Goal: Task Accomplishment & Management: Complete application form

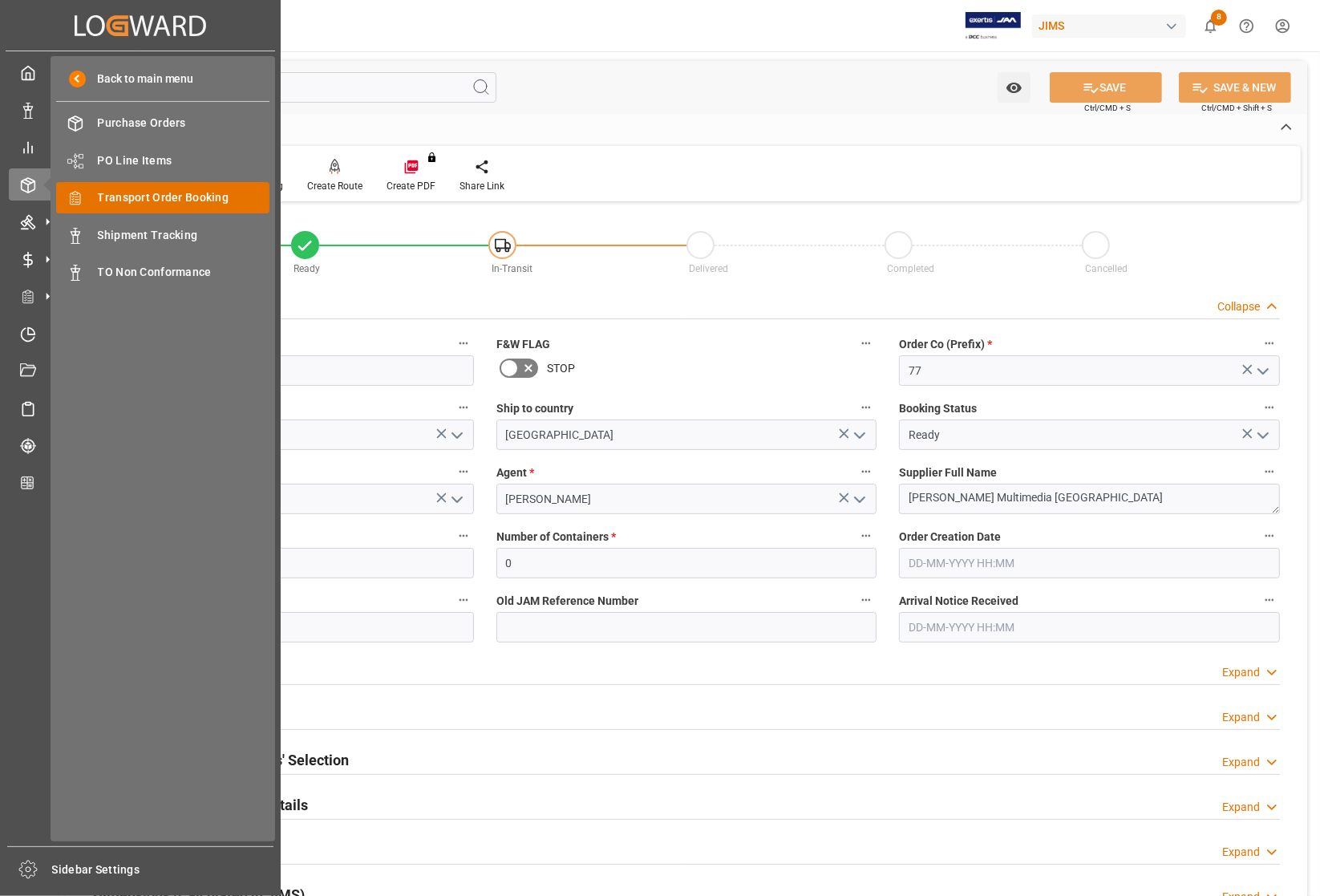
click at [119, 192] on span "Transport Order Booking" at bounding box center [184, 198] width 173 height 17
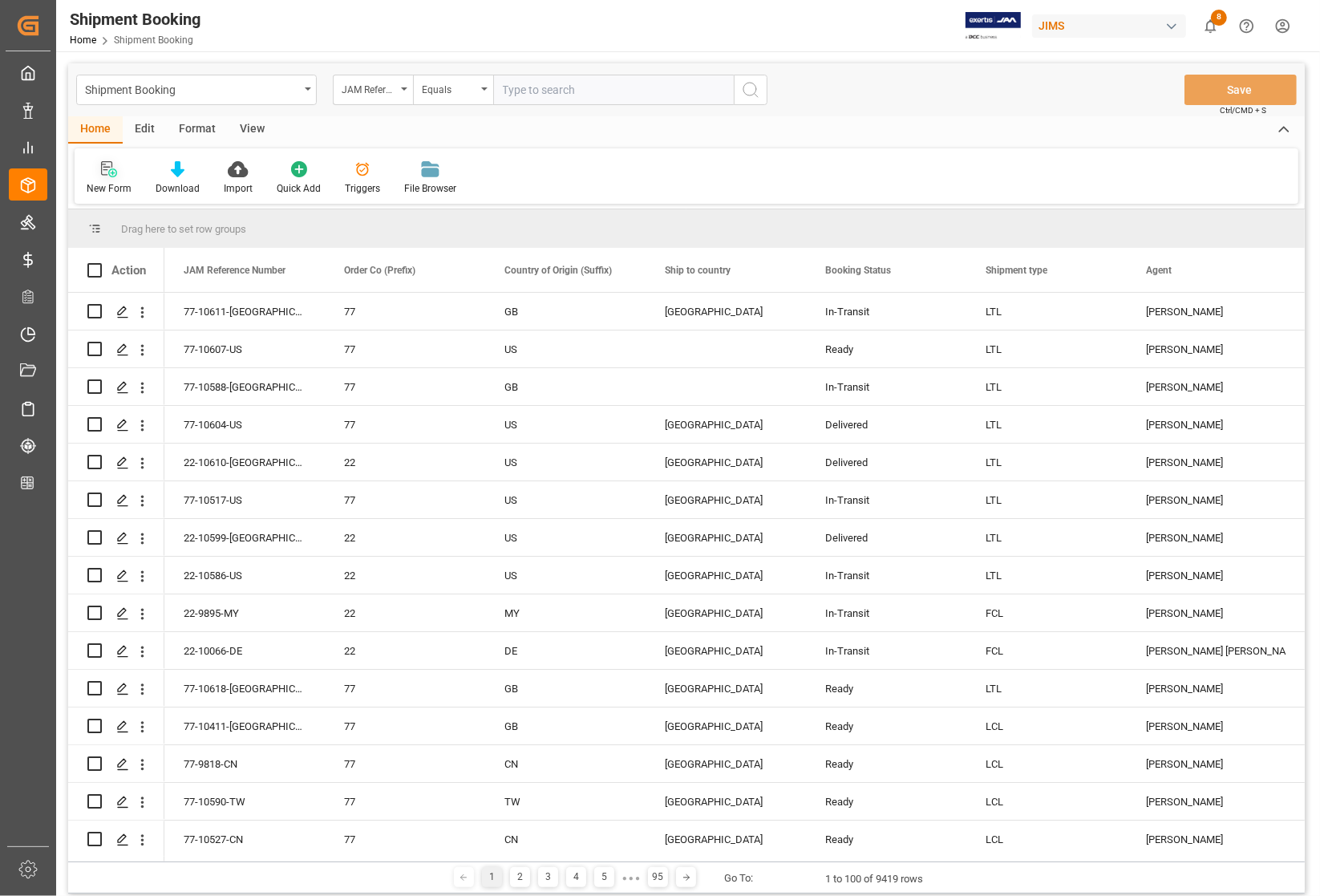
click at [102, 167] on icon at bounding box center [108, 169] width 16 height 16
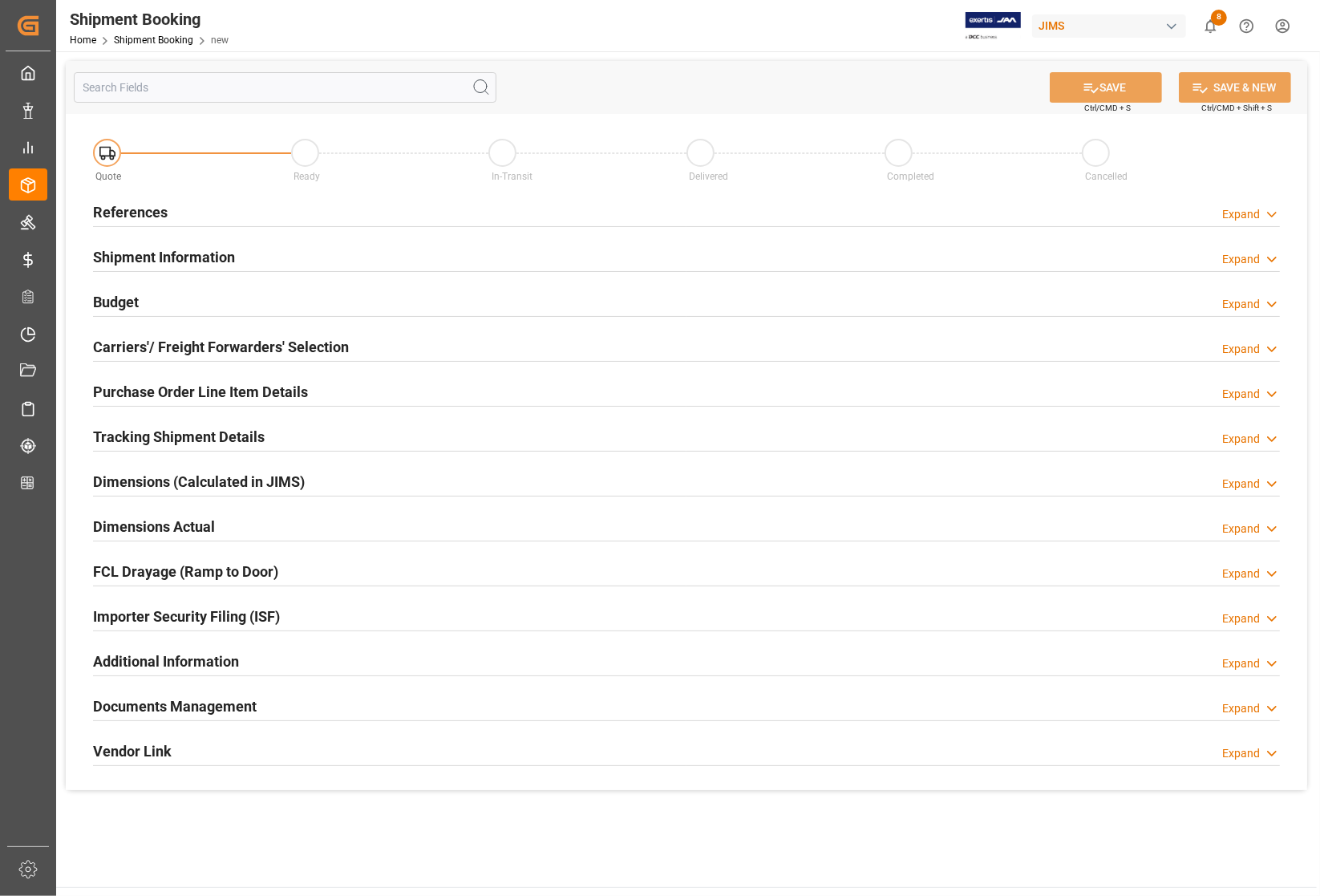
click at [145, 210] on h2 "References" at bounding box center [131, 211] width 75 height 21
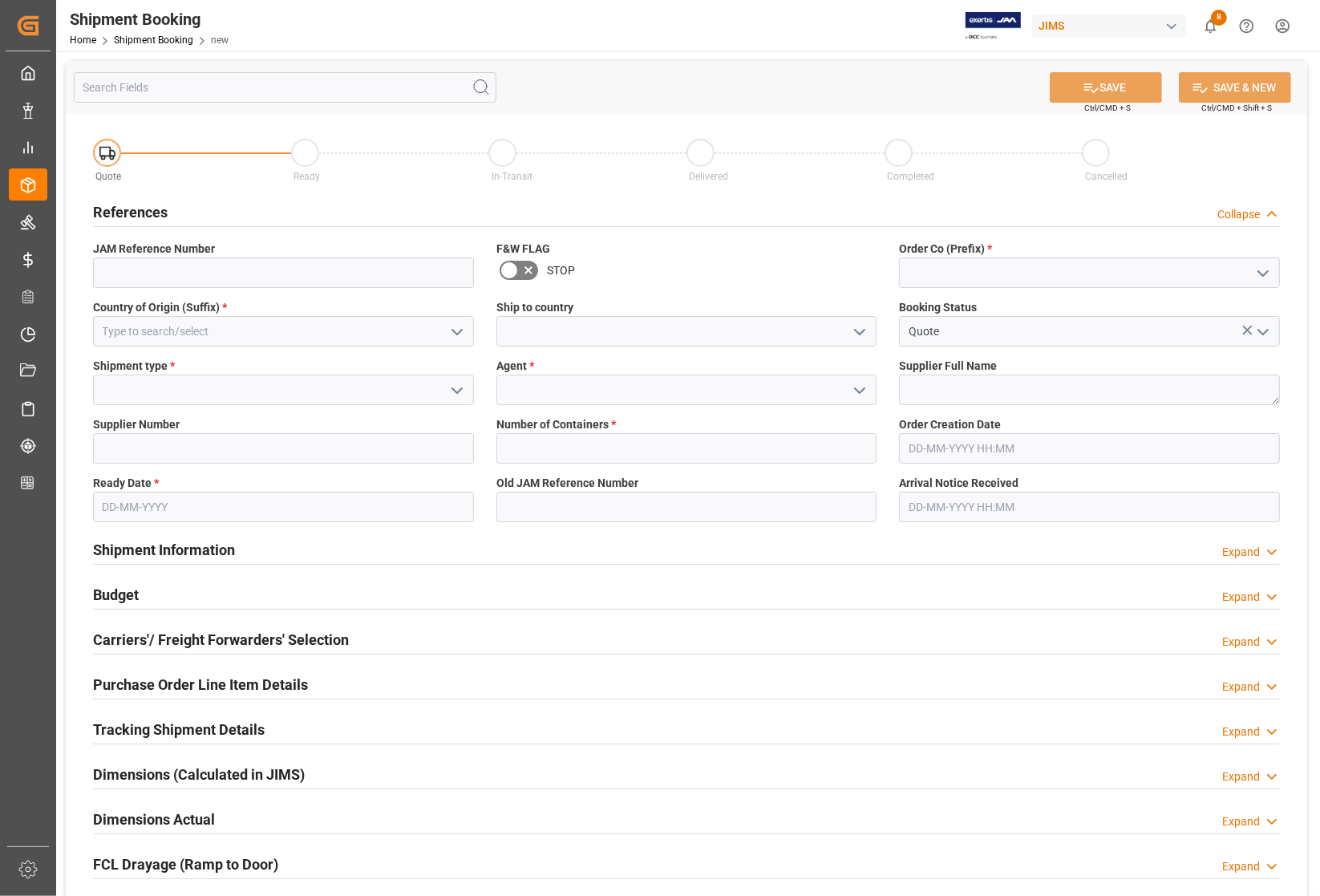
click at [1265, 278] on icon "open menu" at bounding box center [1263, 273] width 20 height 20
click at [935, 334] on div "77" at bounding box center [1089, 344] width 379 height 36
type input "77"
click at [280, 321] on input at bounding box center [284, 331] width 381 height 31
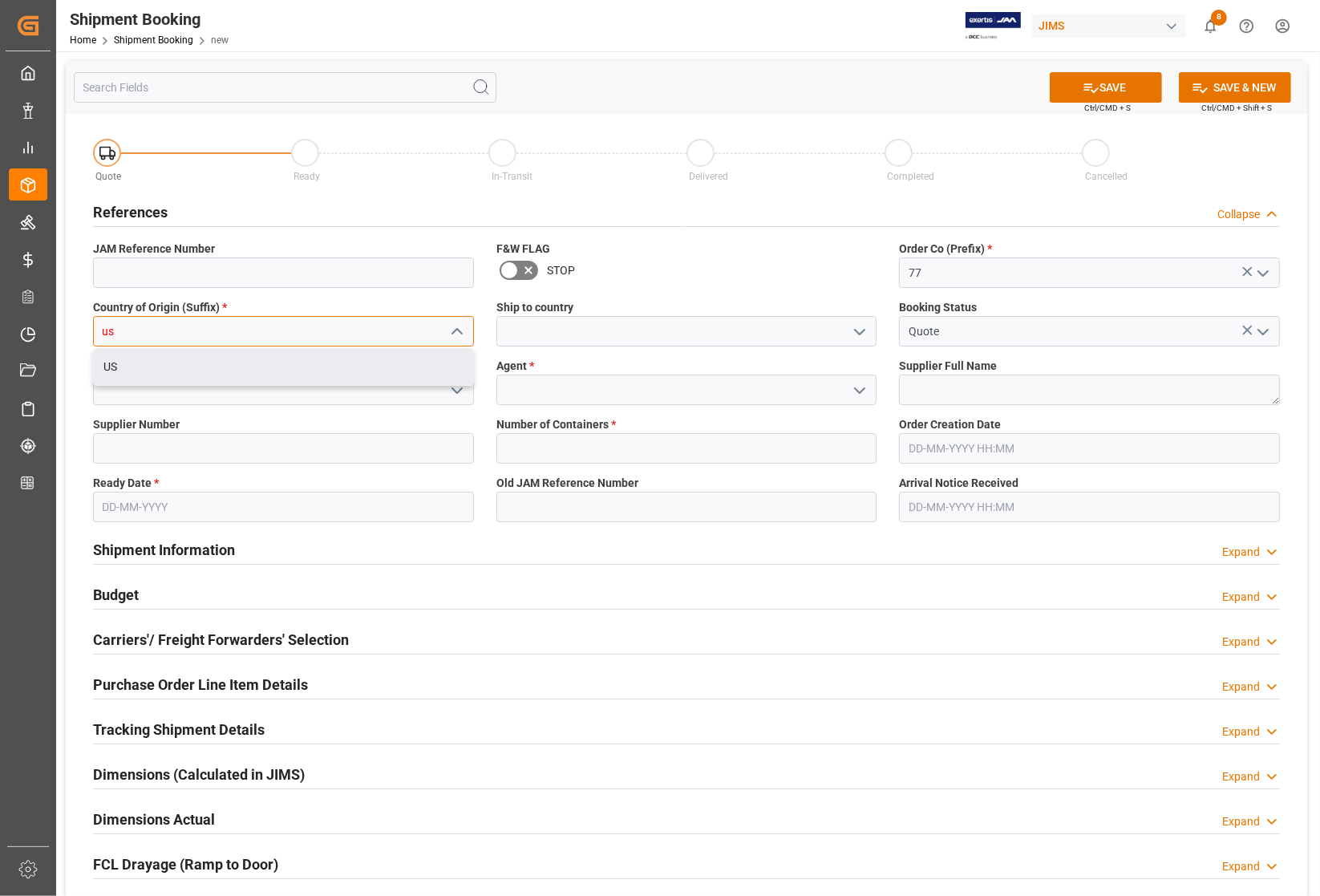
click at [181, 363] on div "US" at bounding box center [283, 366] width 379 height 36
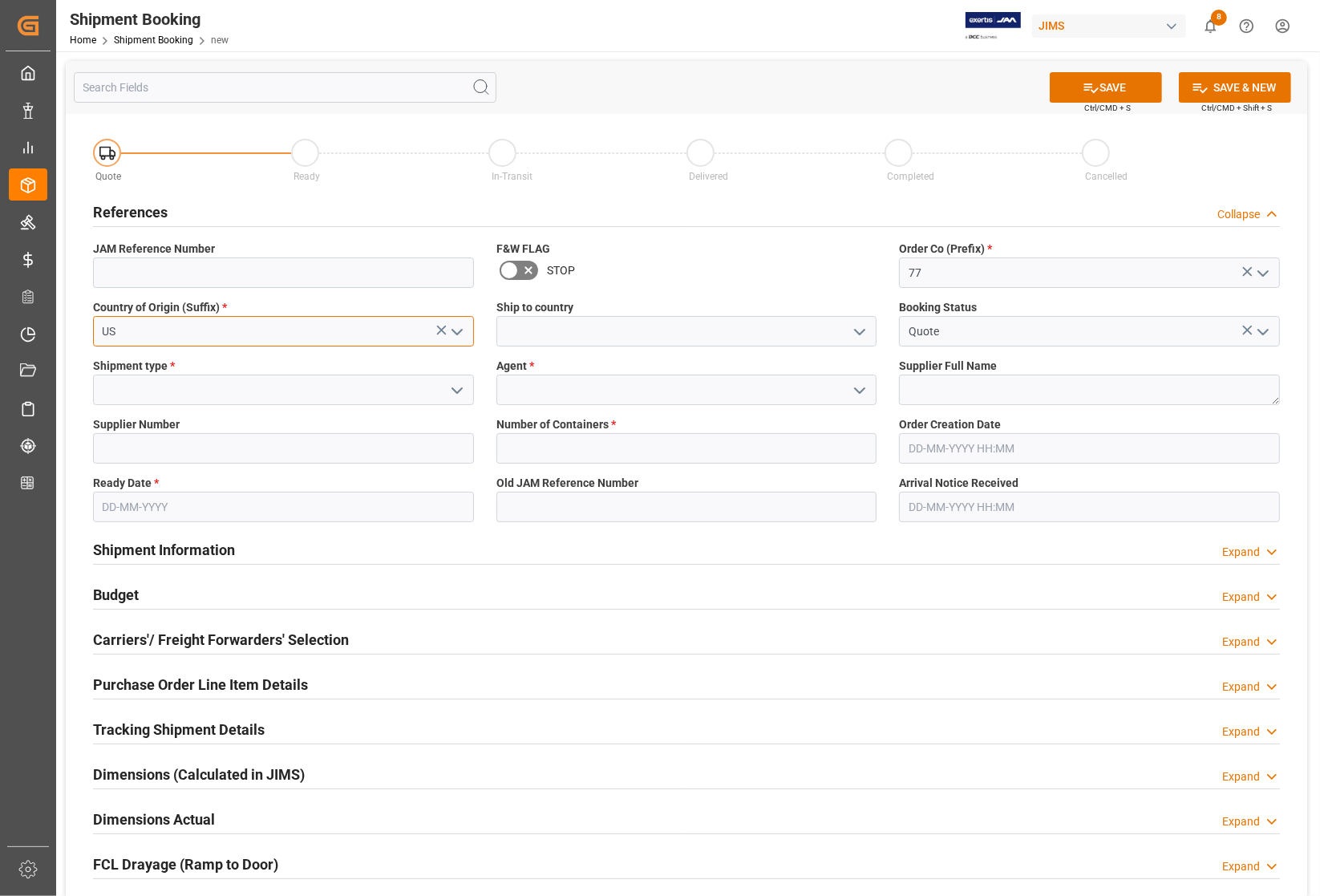
type input "US"
click at [603, 329] on input at bounding box center [687, 331] width 381 height 31
click at [862, 331] on polyline "open menu" at bounding box center [859, 332] width 9 height 5
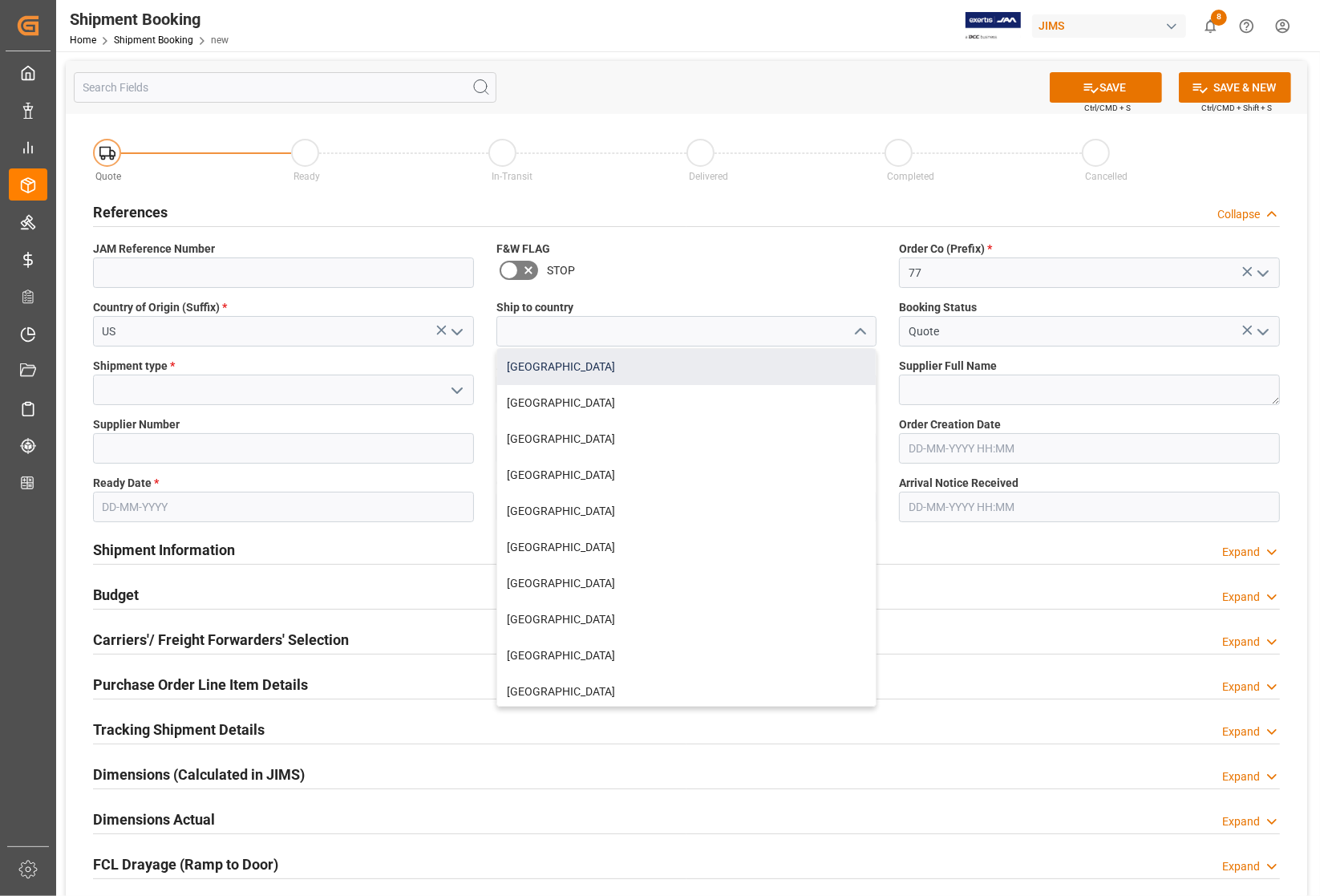
click at [650, 371] on div "[GEOGRAPHIC_DATA]" at bounding box center [687, 366] width 379 height 36
type input "[GEOGRAPHIC_DATA]"
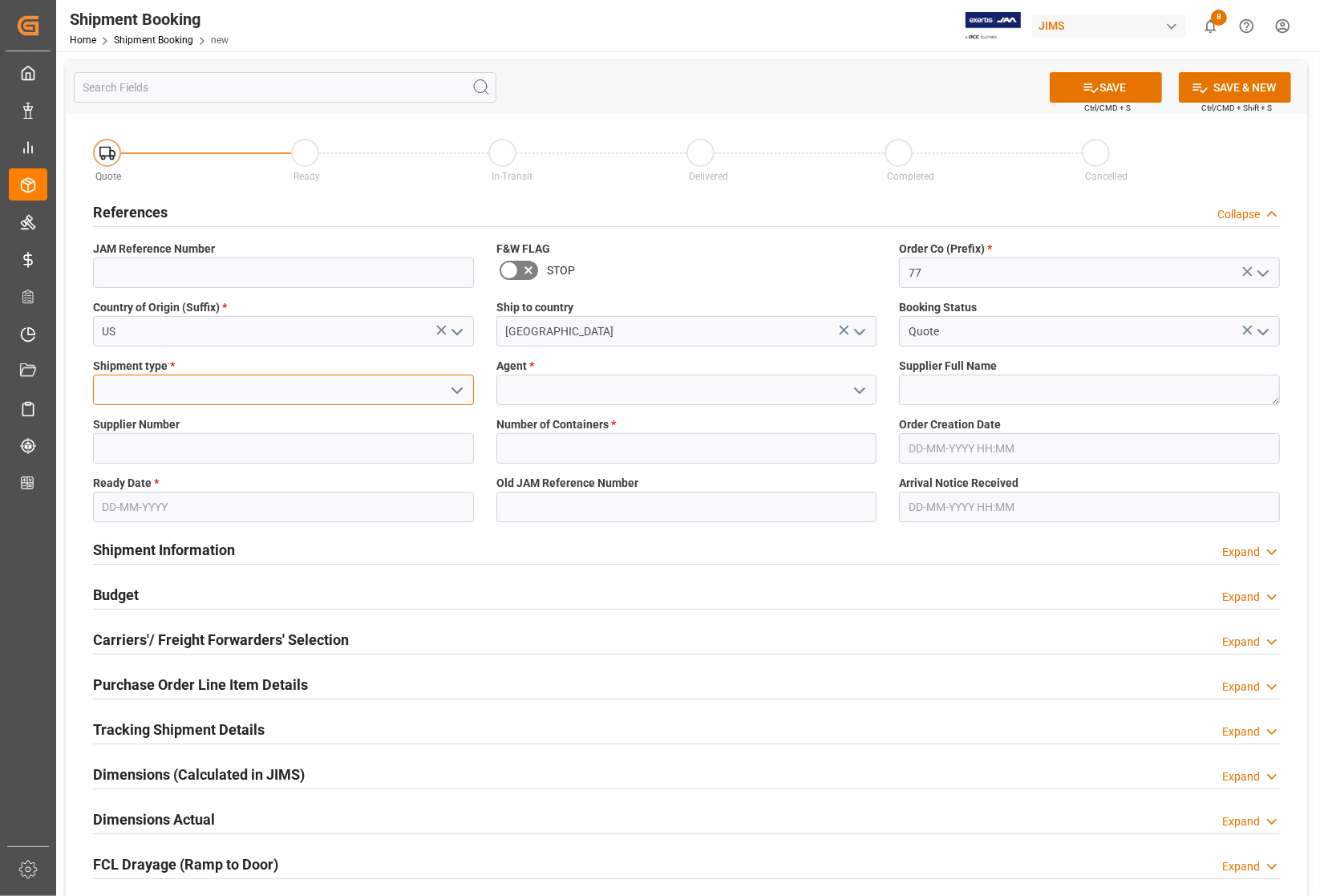
click at [376, 389] on input at bounding box center [284, 390] width 381 height 31
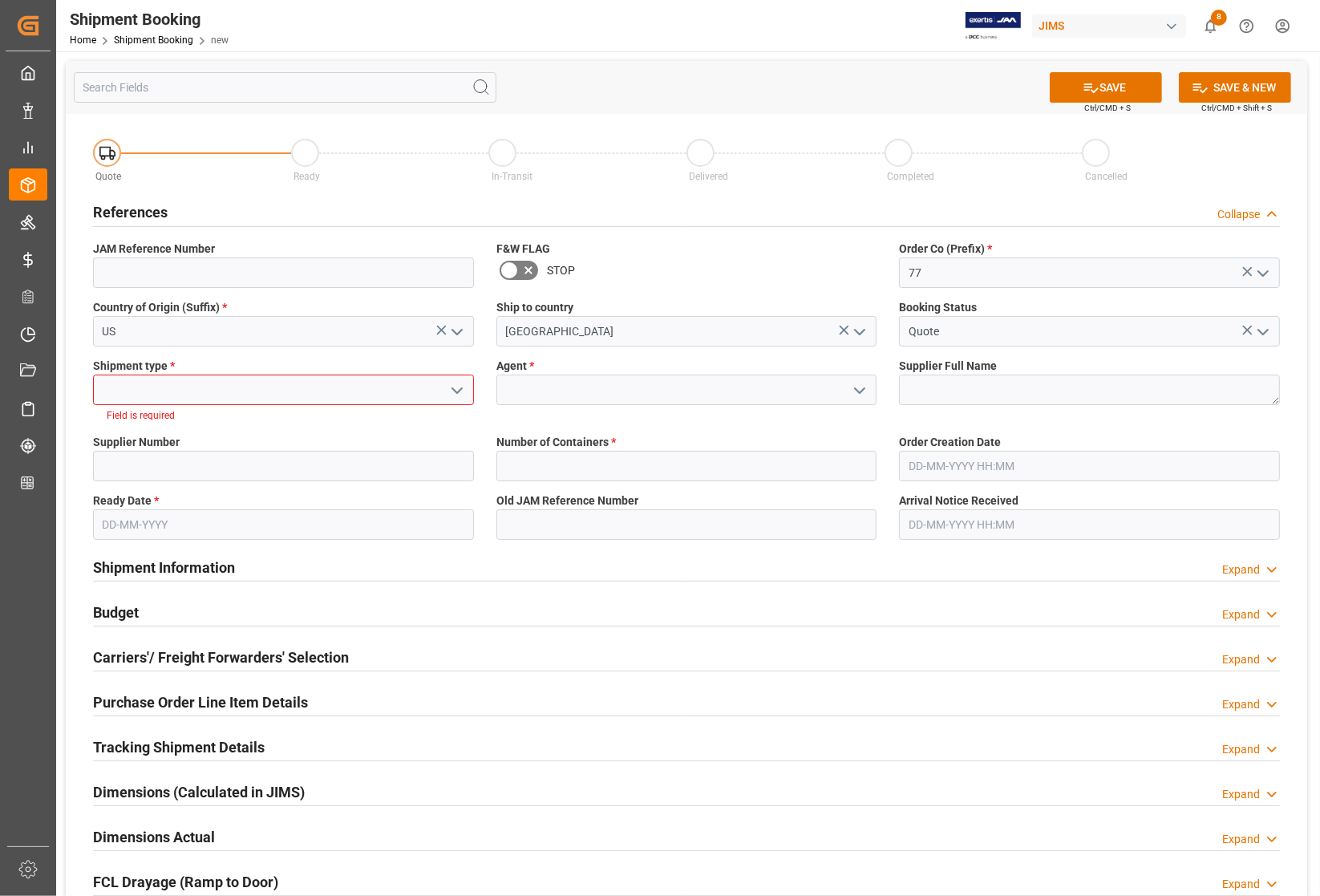
click at [454, 382] on icon "open menu" at bounding box center [457, 391] width 20 height 20
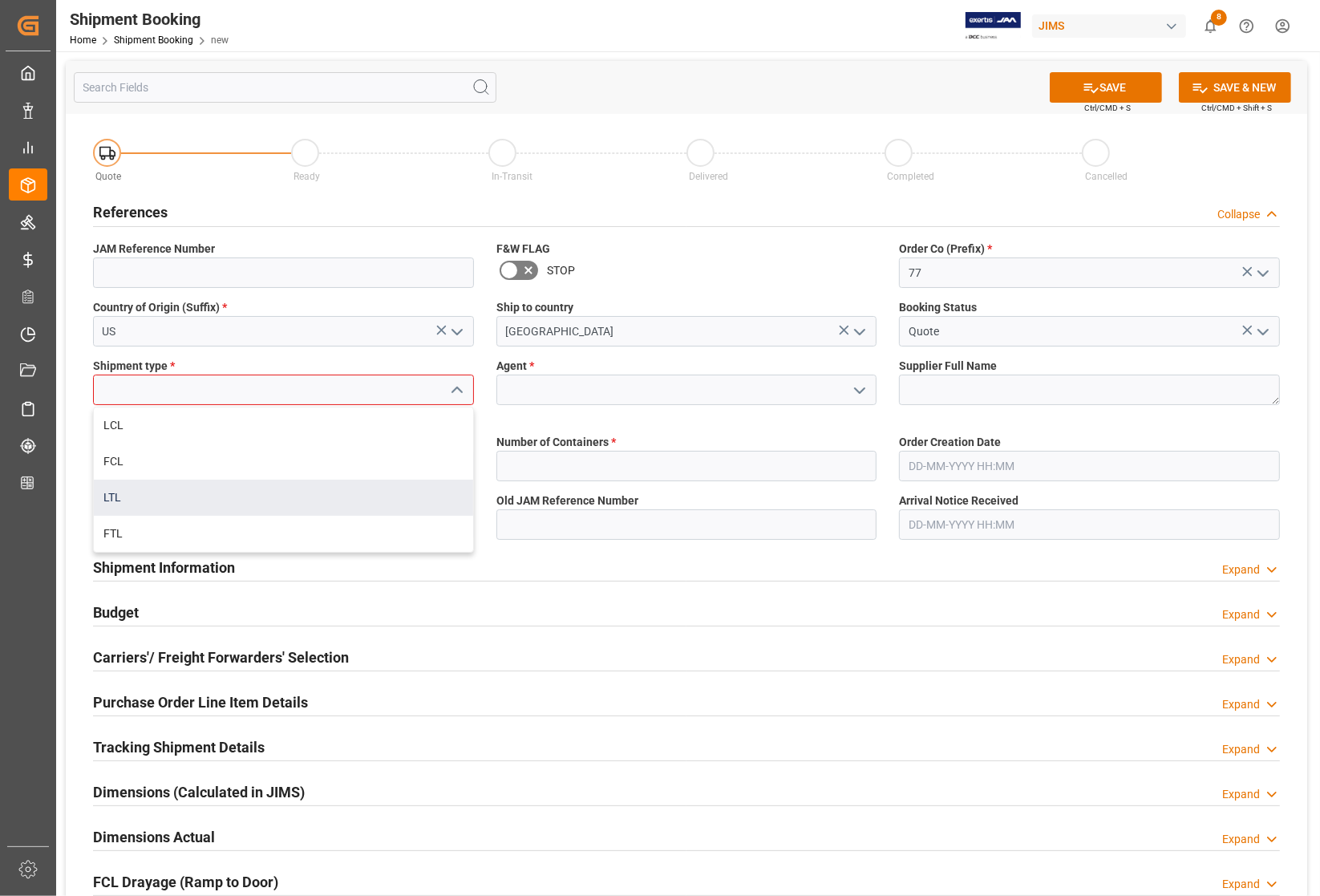
click at [259, 506] on div "LTL" at bounding box center [283, 497] width 379 height 36
type input "LTL"
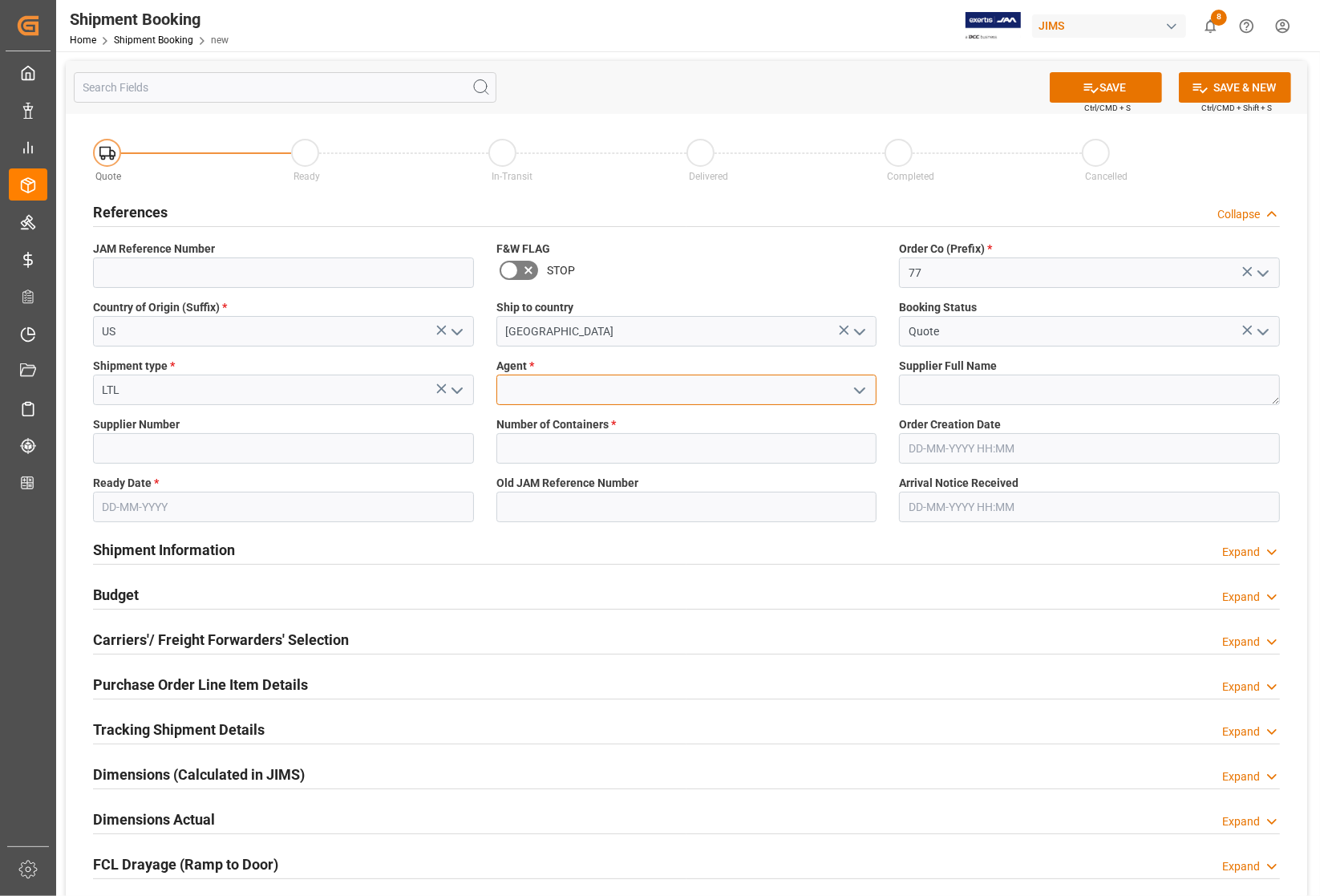
click at [703, 379] on input at bounding box center [687, 390] width 381 height 31
click at [852, 385] on icon "open menu" at bounding box center [859, 391] width 20 height 20
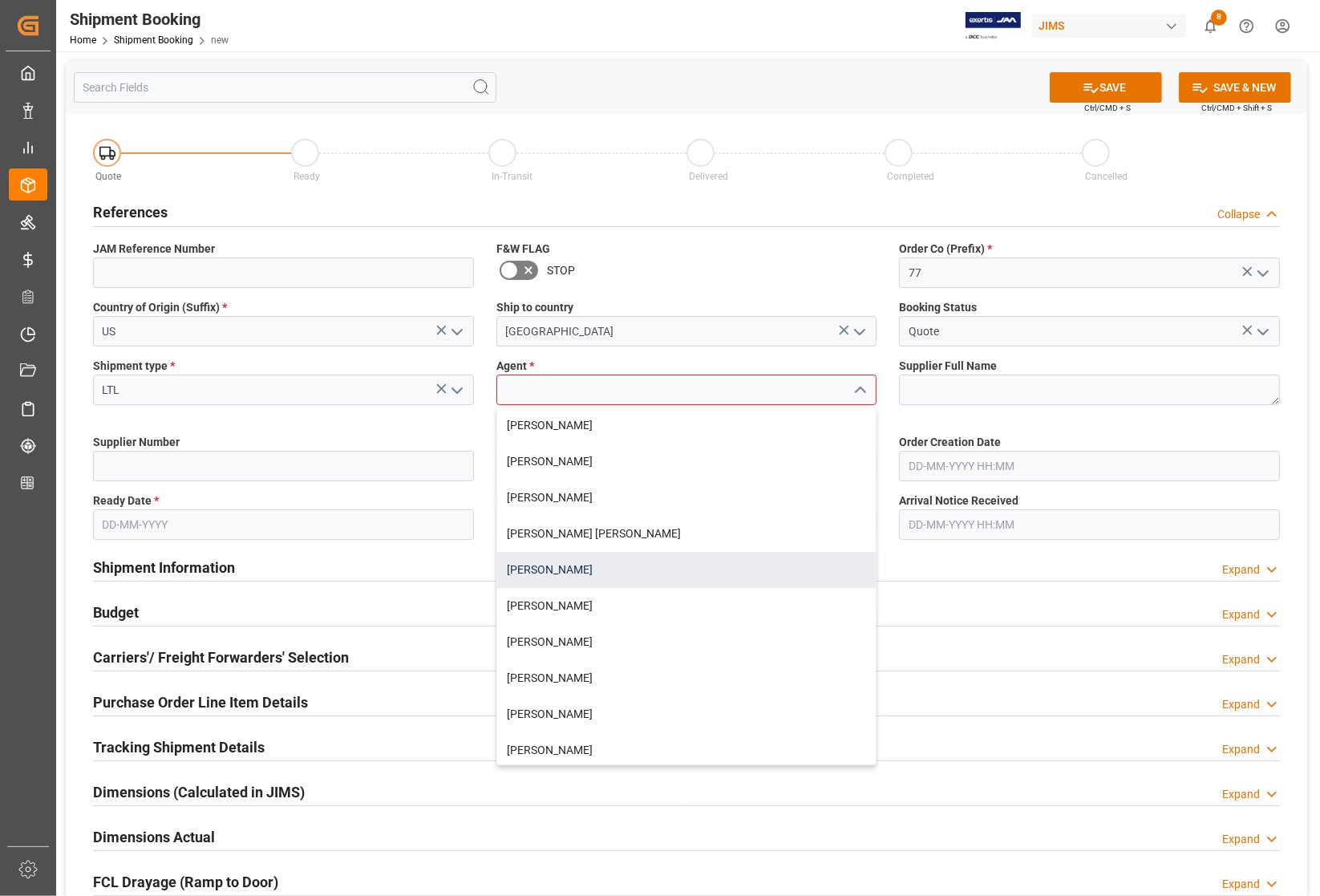
click at [556, 568] on div "[PERSON_NAME]" at bounding box center [687, 570] width 379 height 36
type input "[PERSON_NAME]"
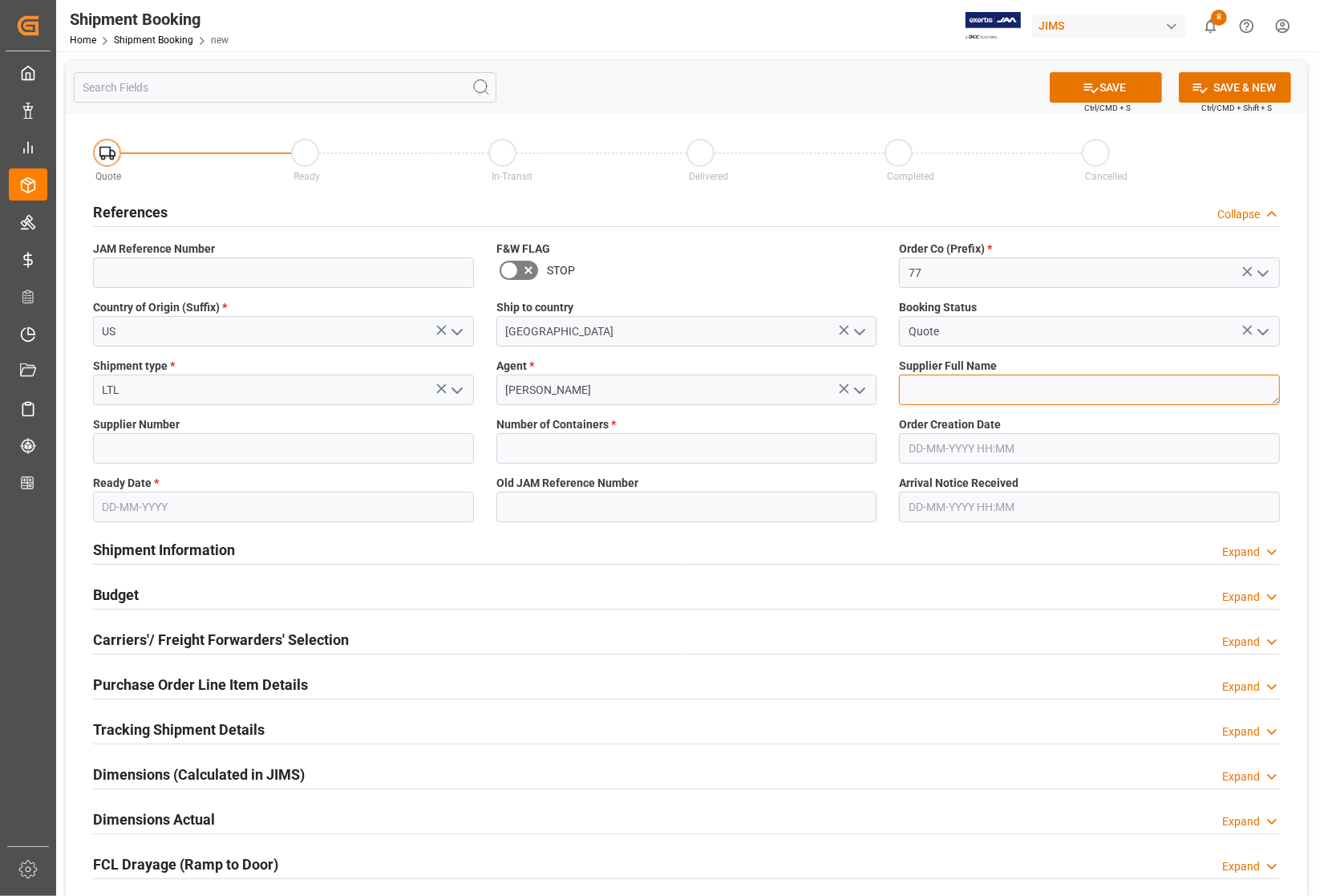
click at [958, 375] on textarea at bounding box center [1089, 390] width 381 height 31
type textarea "Midlite"
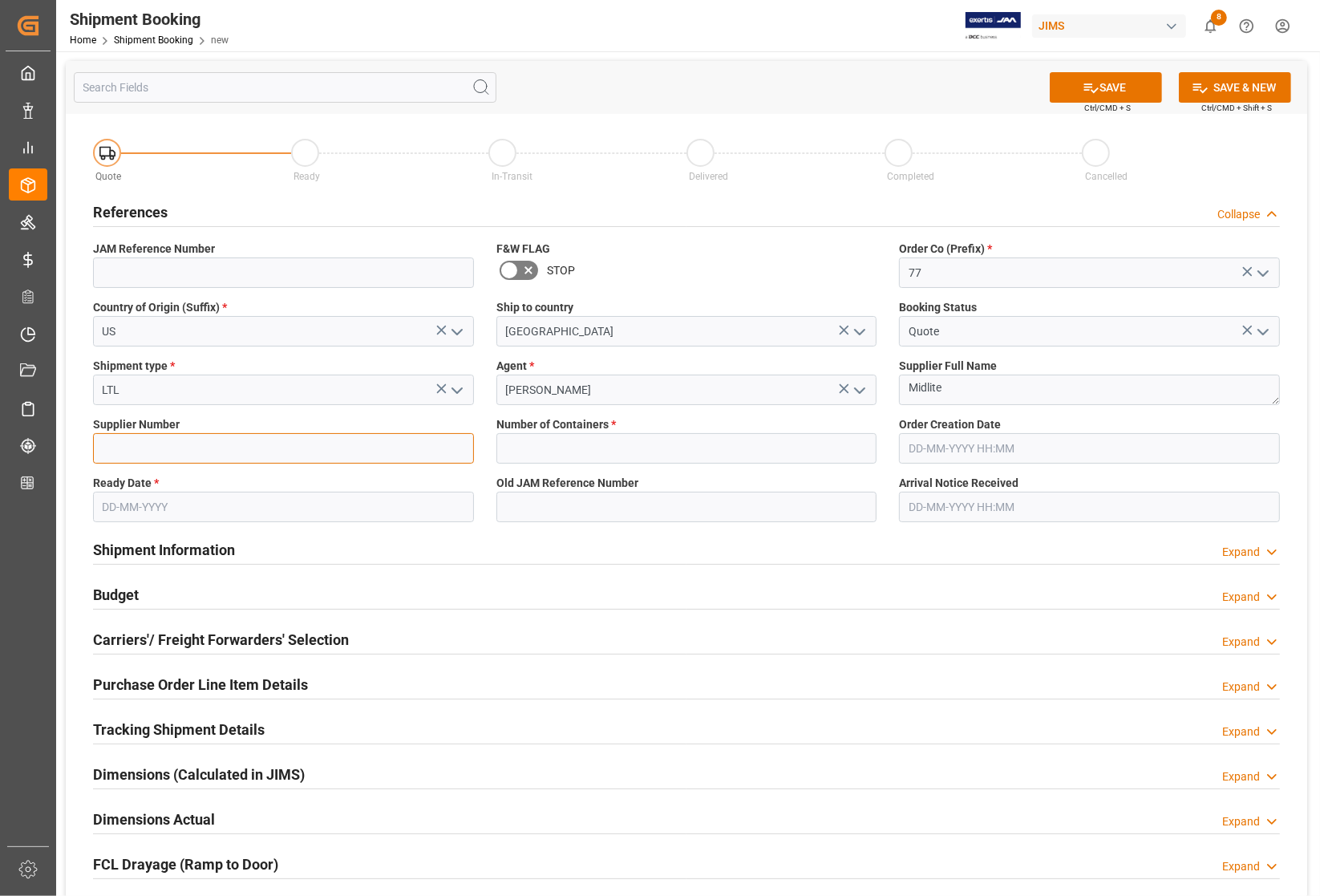
click at [186, 444] on input at bounding box center [284, 448] width 381 height 31
type input "670414"
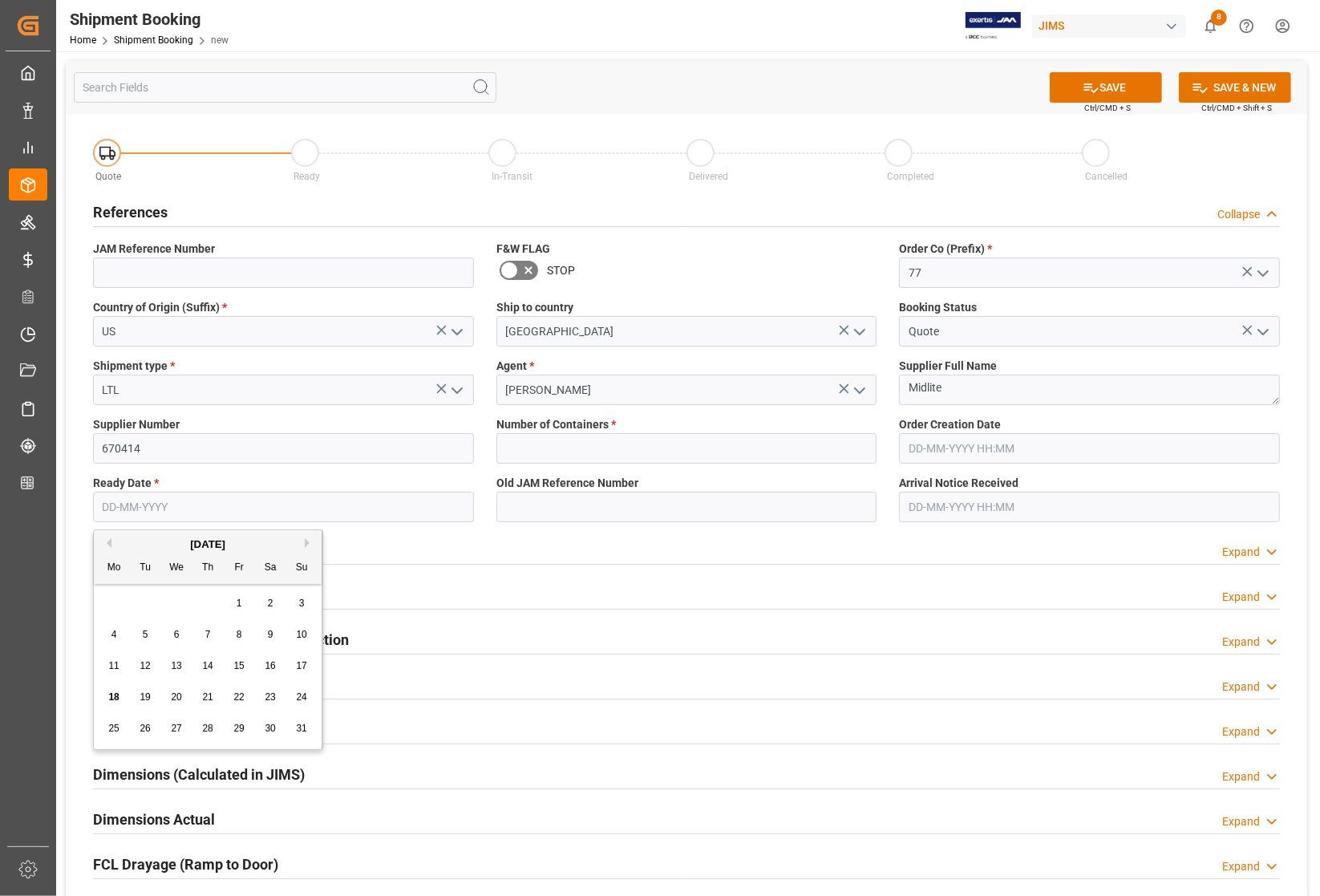
click at [218, 498] on input "text" at bounding box center [284, 506] width 381 height 31
click at [117, 713] on div "25 26 27 28 29 30 31" at bounding box center [208, 728] width 219 height 31
click at [147, 703] on span "19" at bounding box center [144, 697] width 10 height 11
type input "[DATE]"
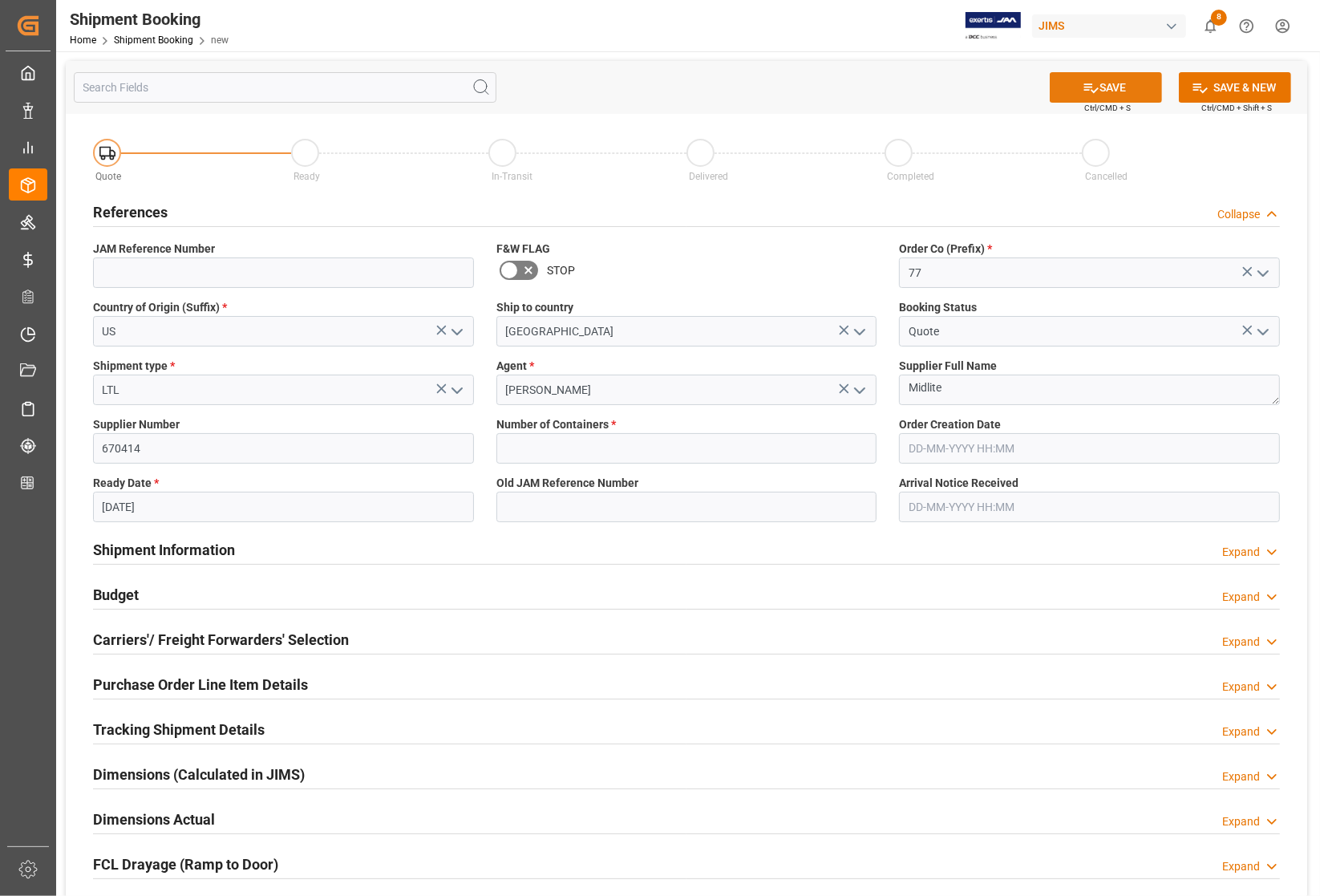
click at [1095, 77] on button "SAVE" at bounding box center [1106, 87] width 112 height 31
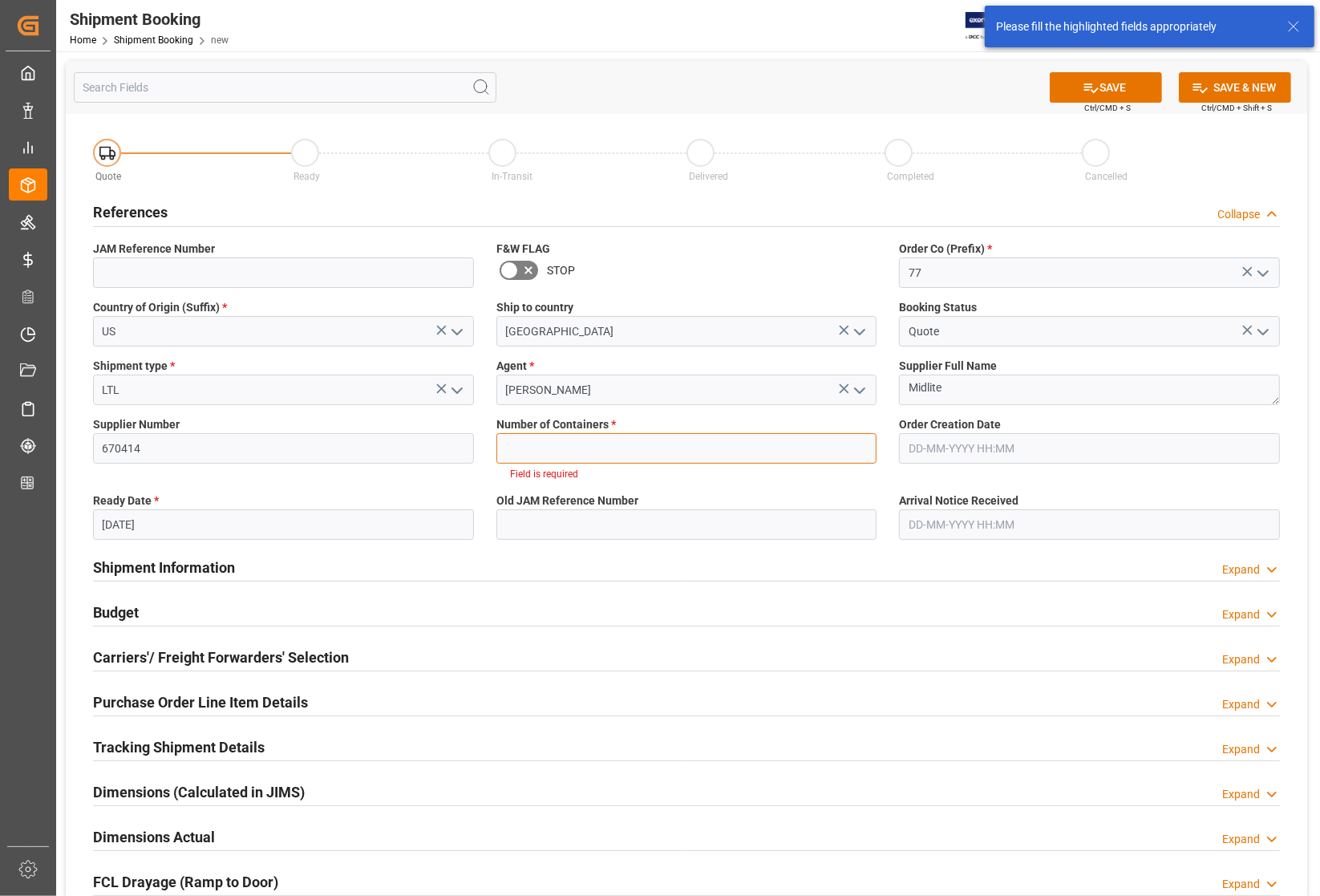
click at [703, 451] on input "text" at bounding box center [687, 448] width 381 height 31
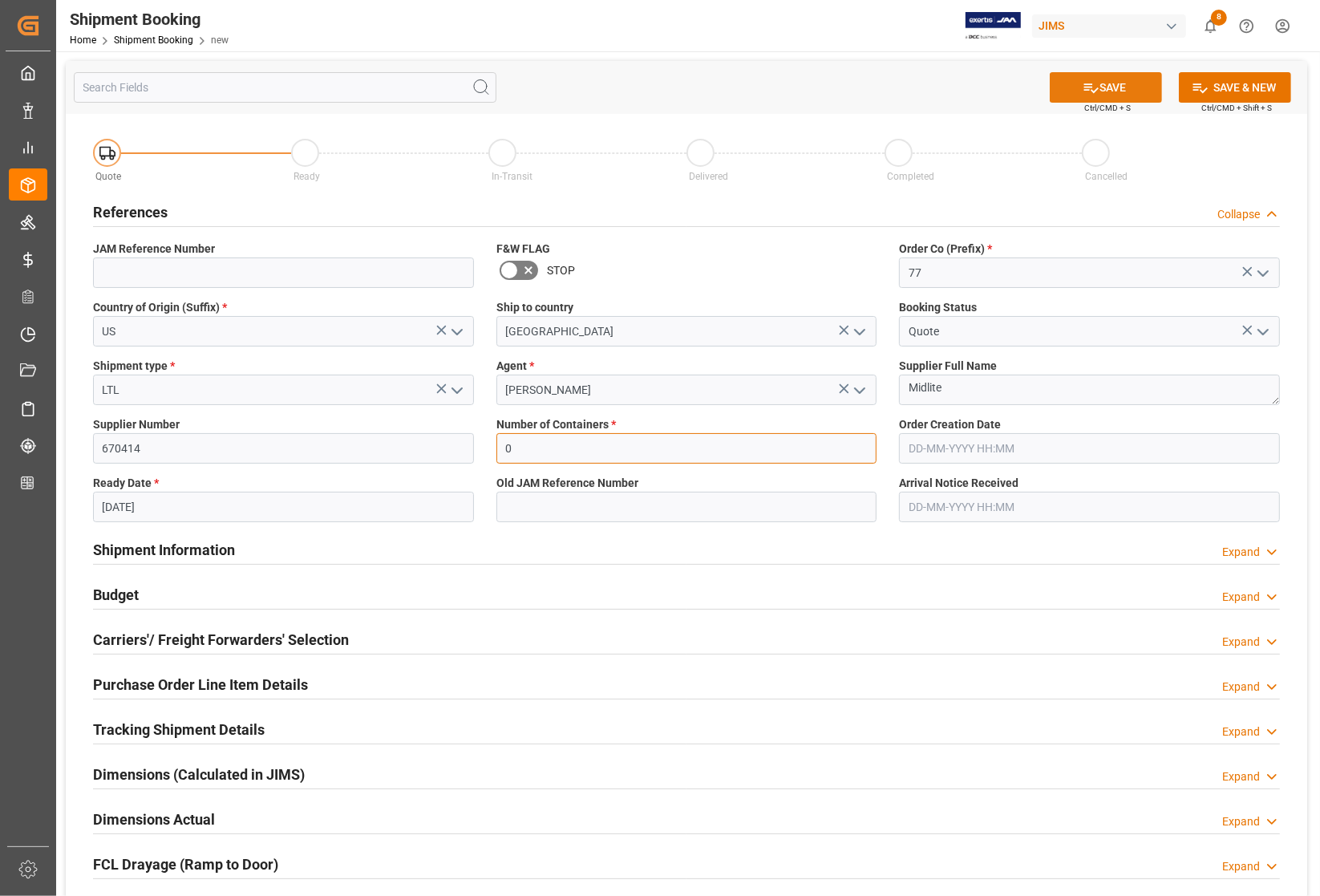
type input "0"
click at [1119, 86] on button "SAVE" at bounding box center [1106, 87] width 112 height 31
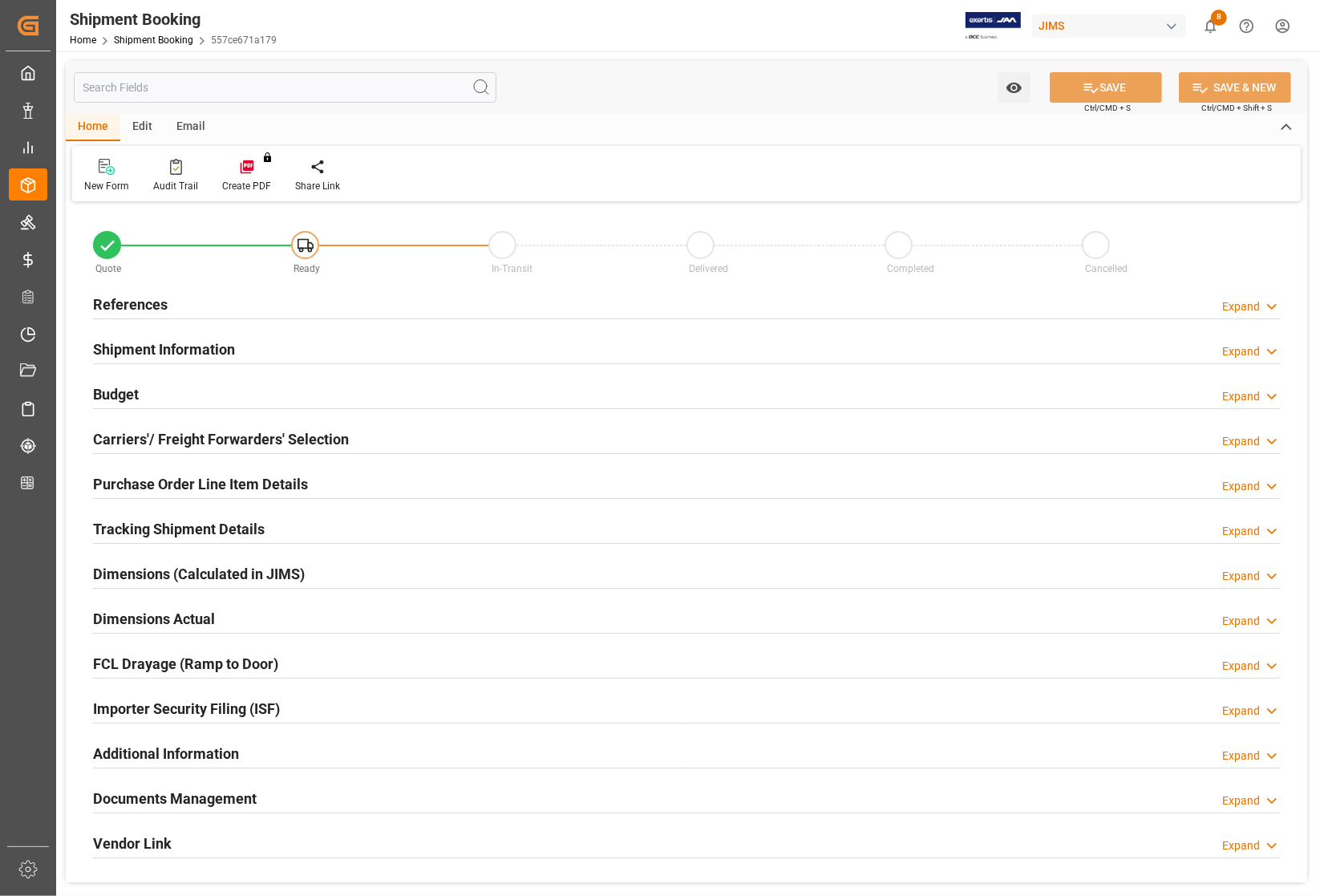
type input "0"
type input "[DATE]"
click at [108, 303] on h2 "References" at bounding box center [131, 304] width 75 height 21
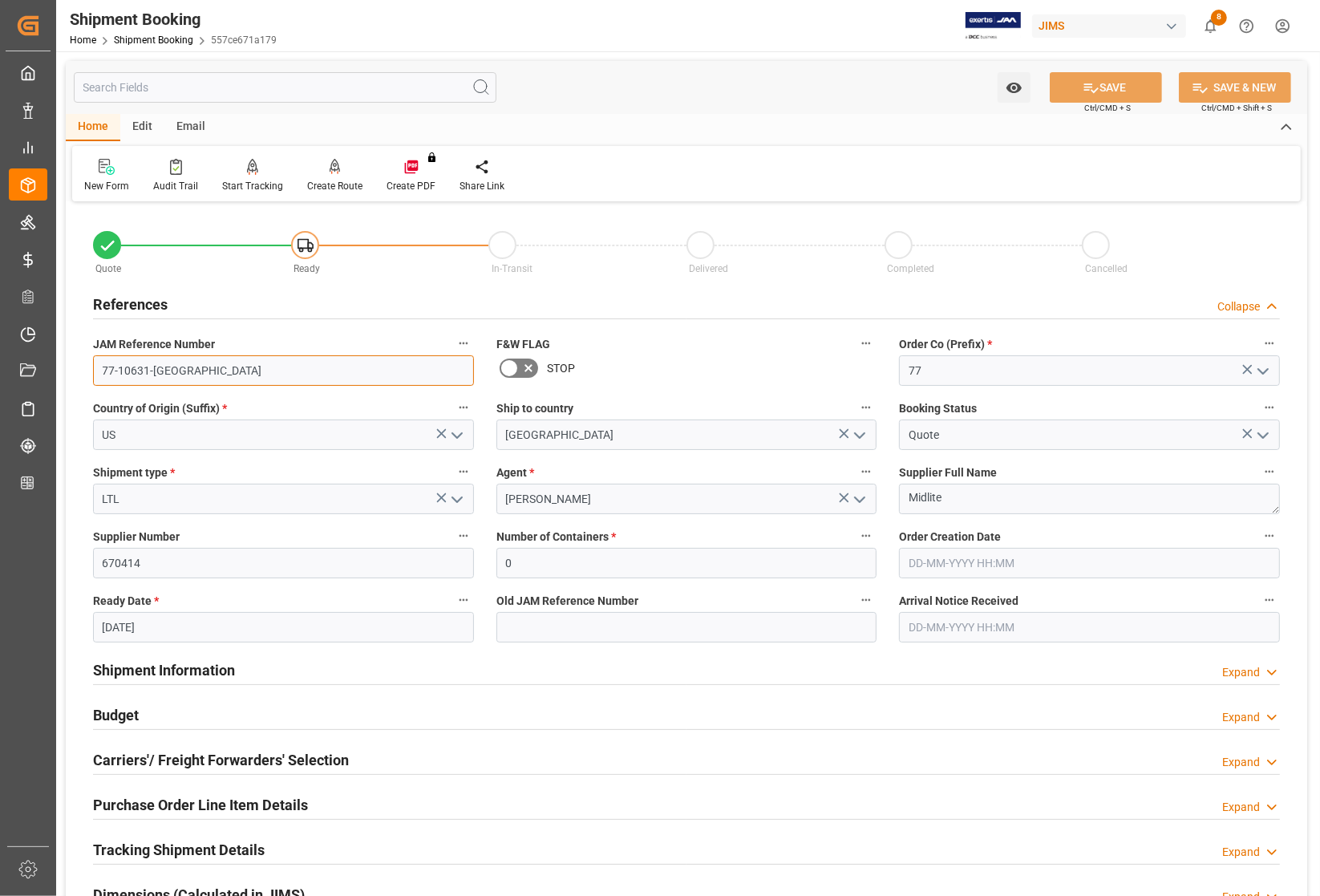
drag, startPoint x: 173, startPoint y: 366, endPoint x: 59, endPoint y: 366, distance: 114.0
click at [59, 366] on div "Watch Option SAVE Ctrl/CMD + S SAVE & NEW Ctrl/CMD + Shift + S Home Edit Email …" at bounding box center [686, 697] width 1260 height 1292
